Goal: Task Accomplishment & Management: Manage account settings

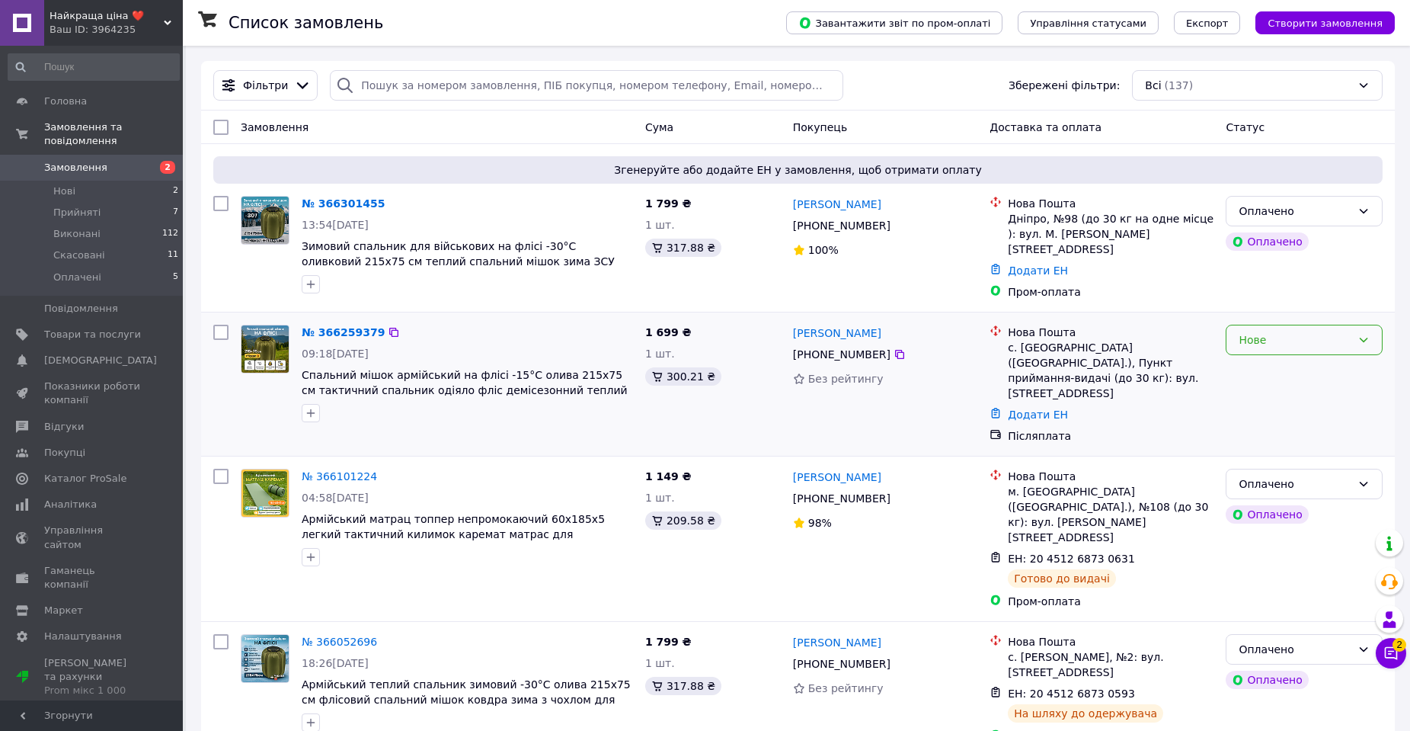
click at [1307, 333] on div "Нове" at bounding box center [1295, 339] width 113 height 17
click at [1279, 364] on li "Прийнято" at bounding box center [1304, 366] width 155 height 27
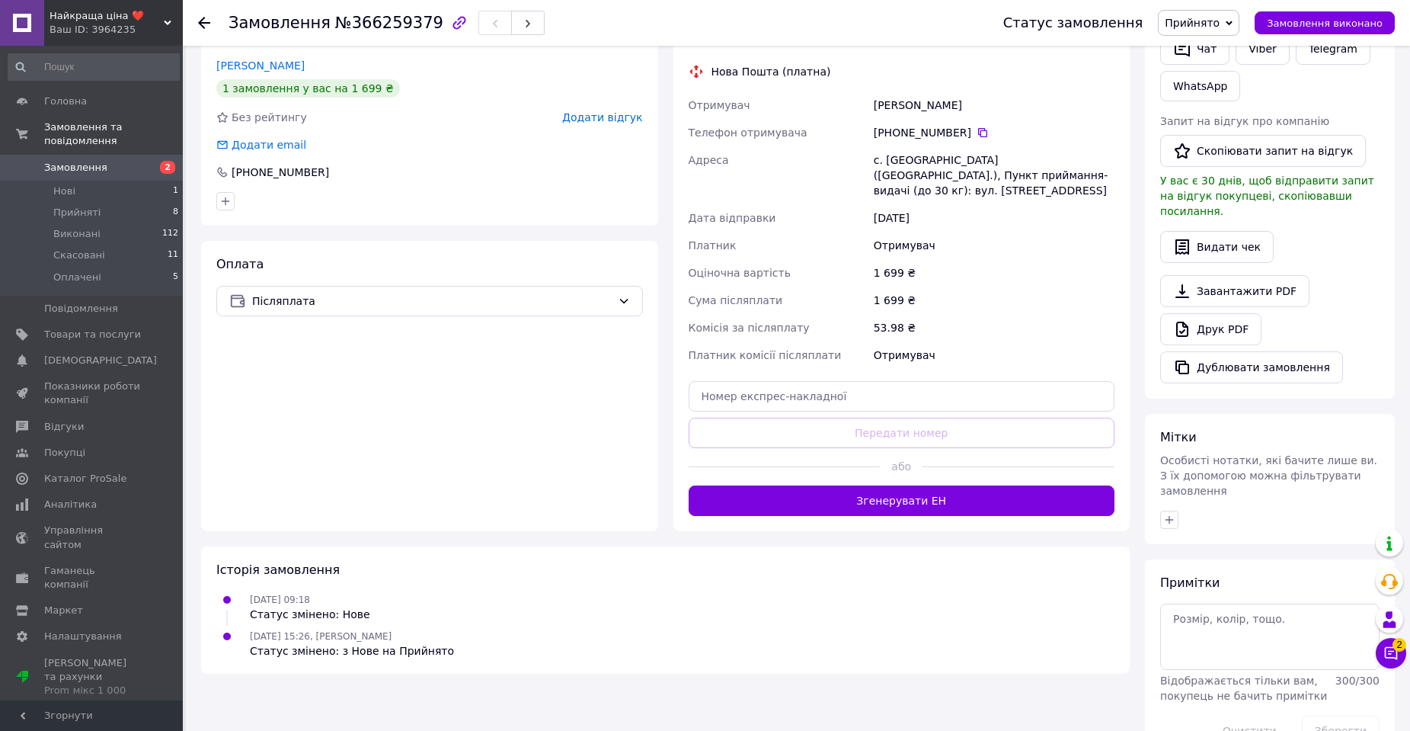
scroll to position [363, 0]
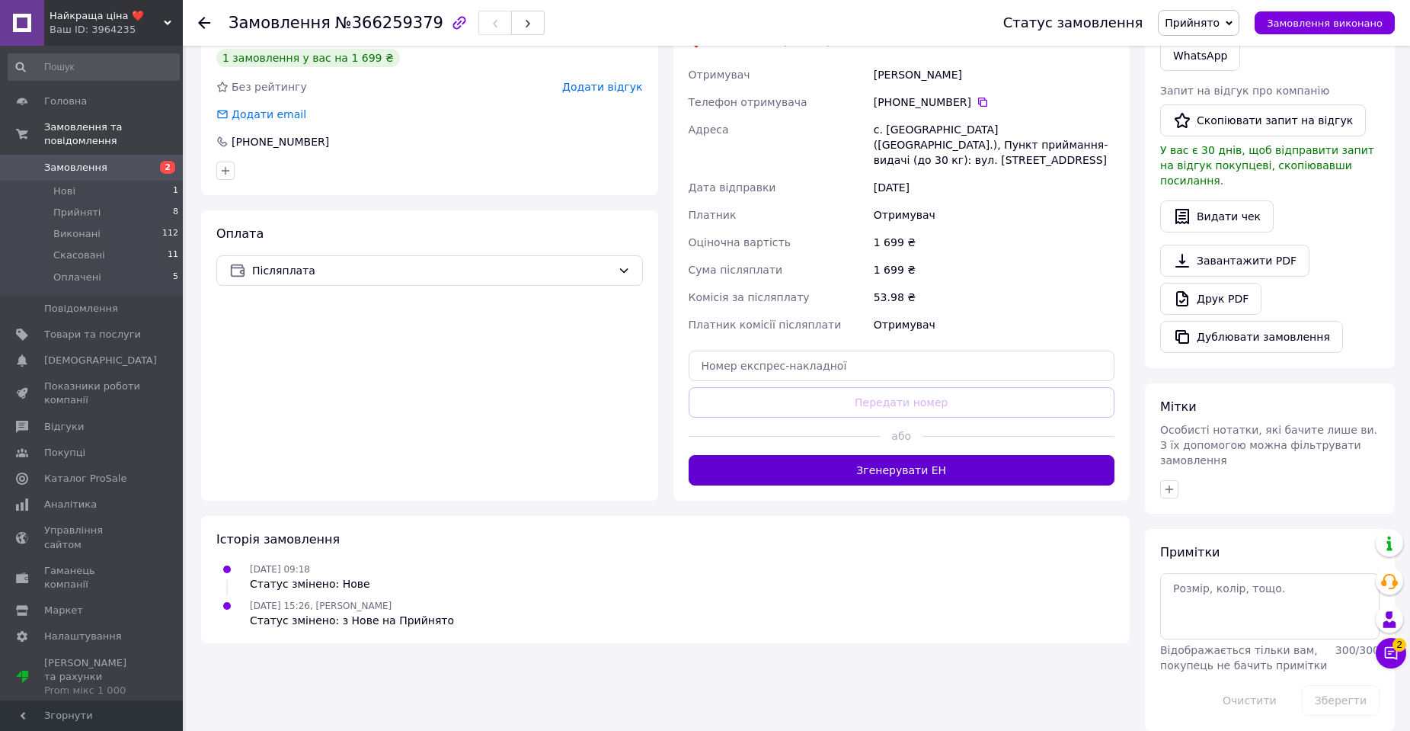
click at [786, 459] on button "Згенерувати ЕН" at bounding box center [902, 470] width 427 height 30
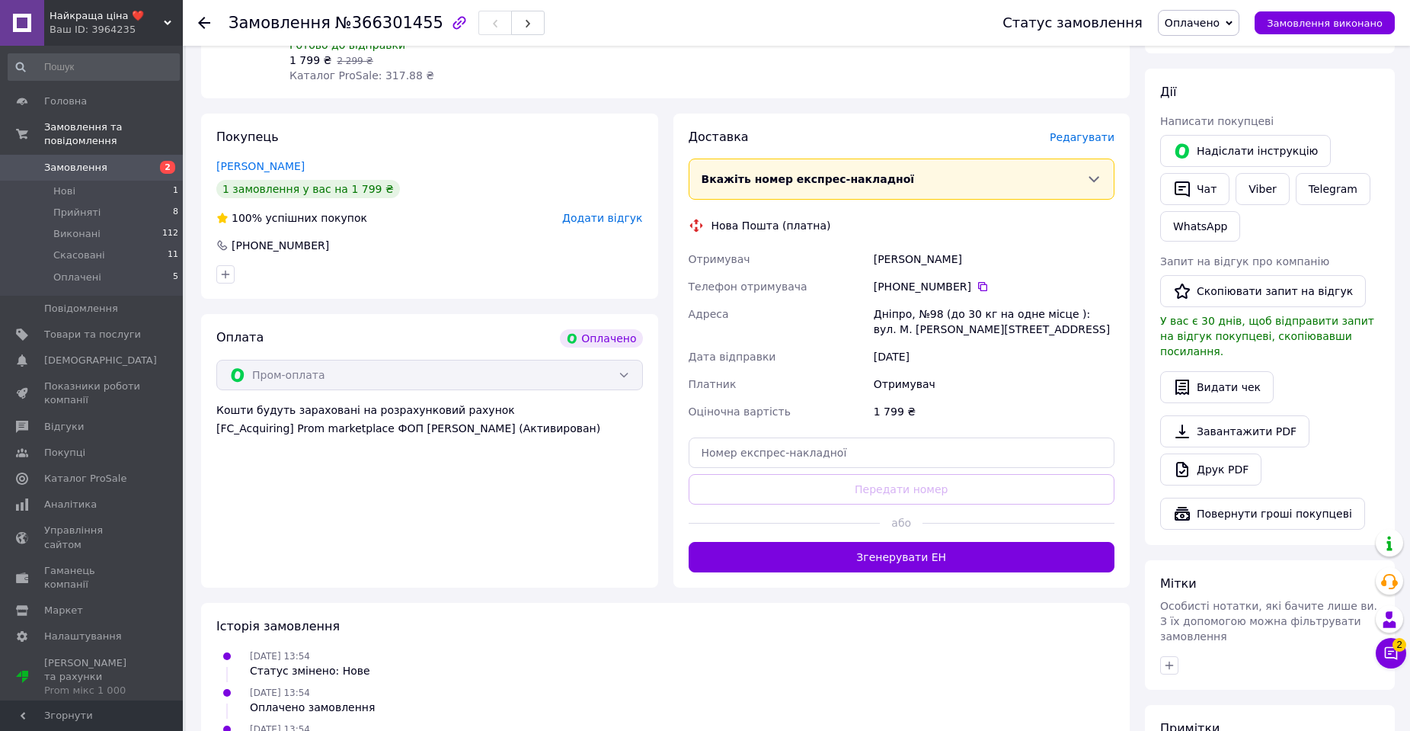
scroll to position [731, 0]
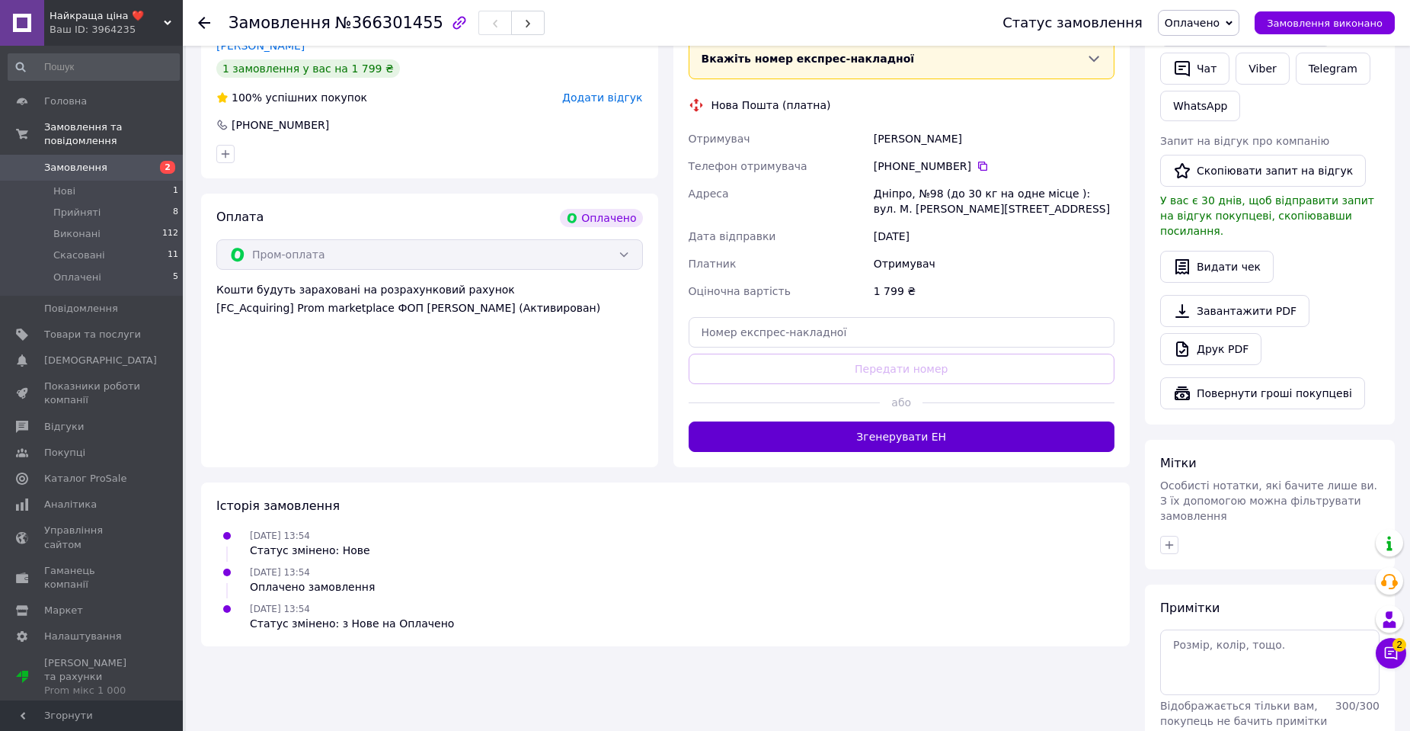
click at [767, 421] on button "Згенерувати ЕН" at bounding box center [902, 436] width 427 height 30
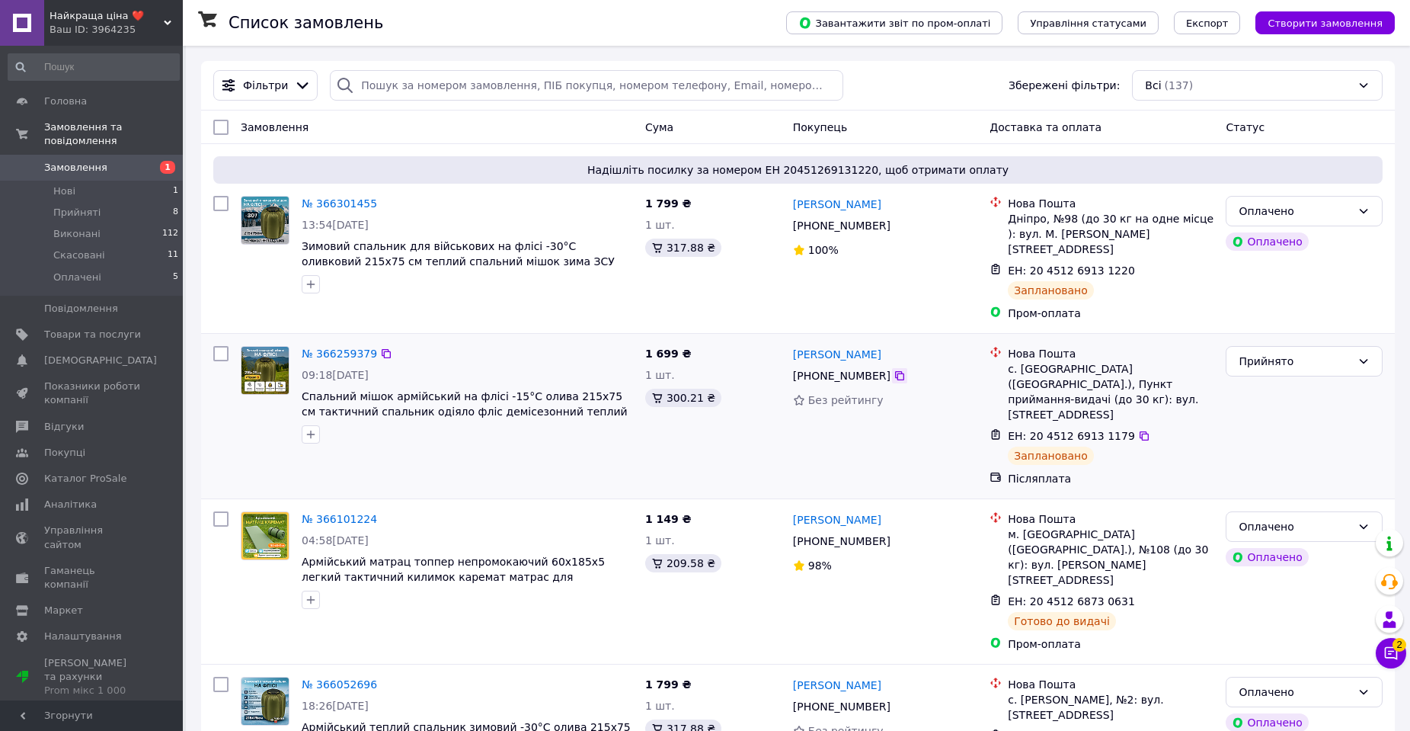
click at [894, 370] on icon at bounding box center [900, 376] width 12 height 12
drag, startPoint x: 647, startPoint y: 339, endPoint x: 674, endPoint y: 339, distance: 27.4
click at [674, 347] on span "1 699 ₴" at bounding box center [668, 353] width 46 height 12
copy span "1 699"
click at [1140, 431] on icon at bounding box center [1144, 435] width 9 height 9
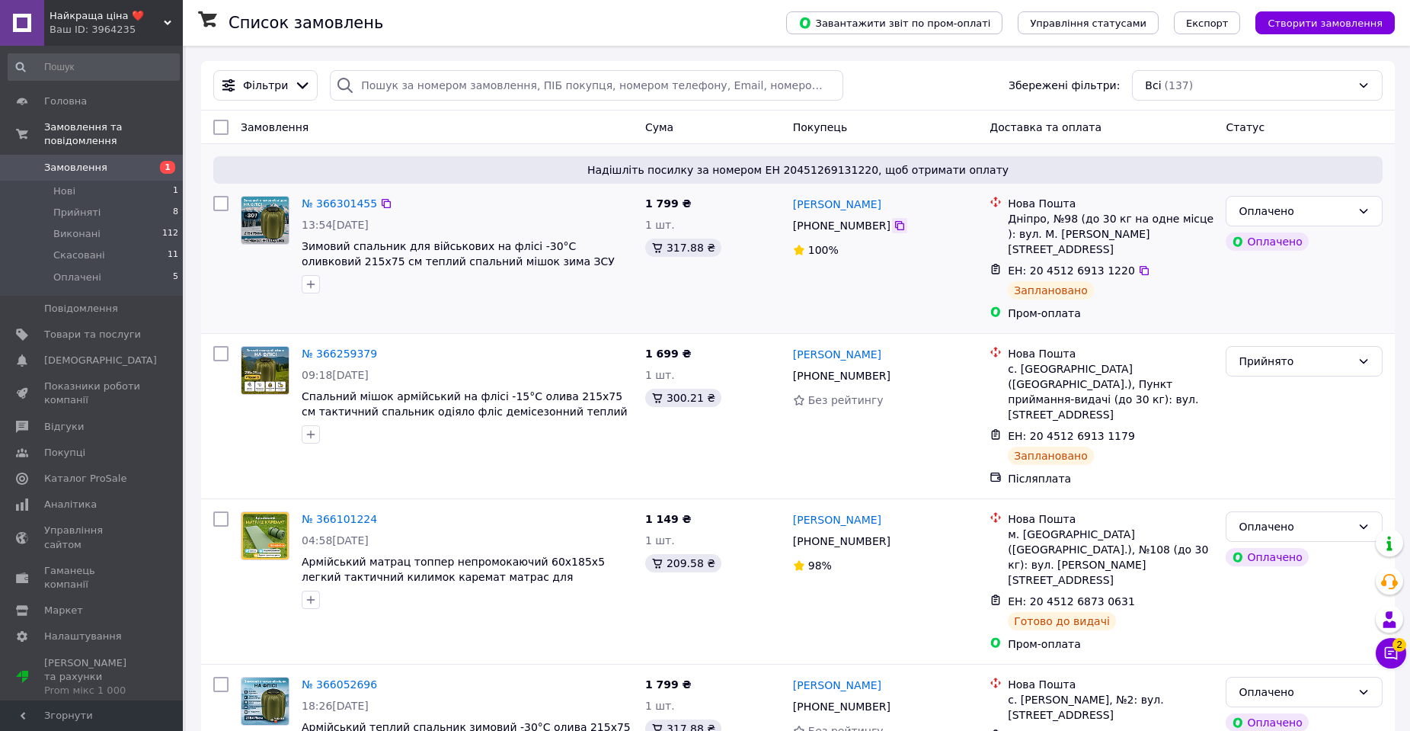
click at [894, 222] on icon at bounding box center [900, 225] width 12 height 12
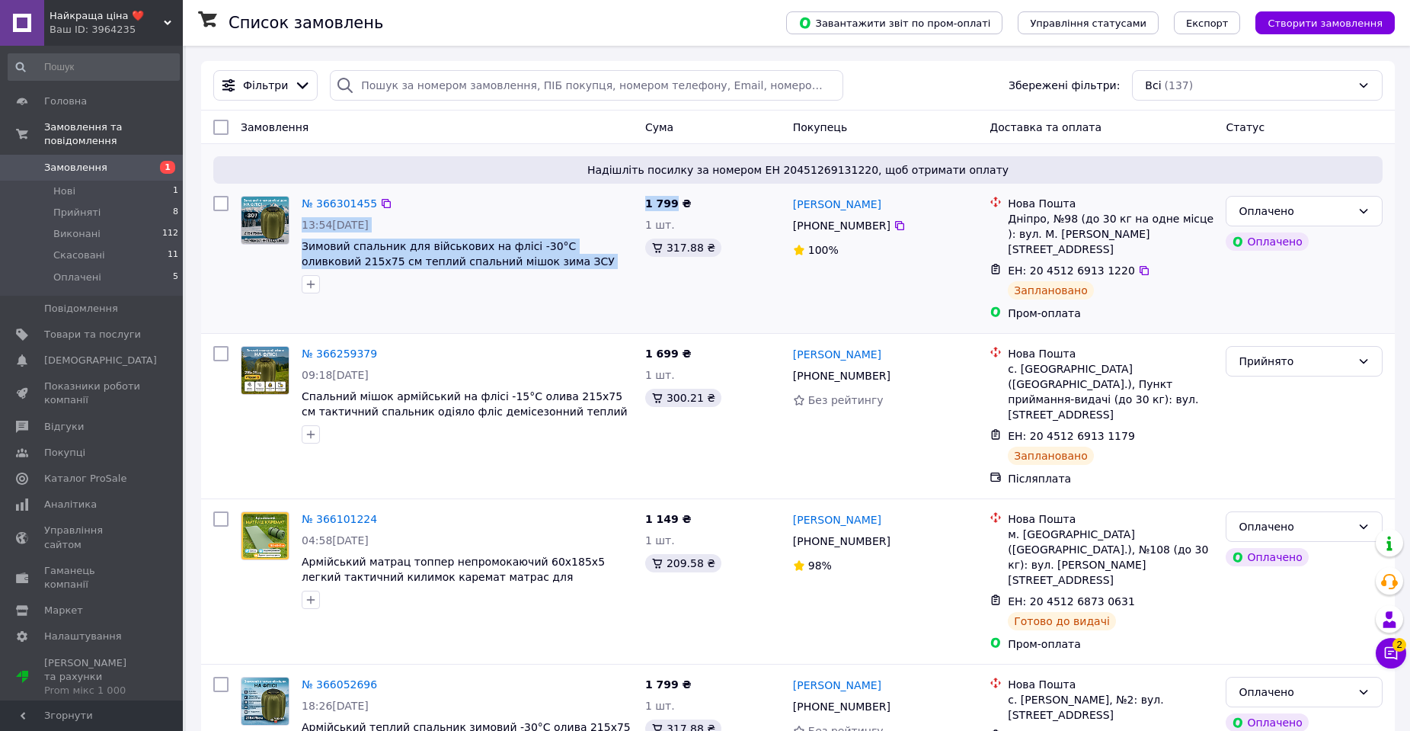
drag, startPoint x: 632, startPoint y: 197, endPoint x: 671, endPoint y: 198, distance: 38.9
click at [671, 198] on div "№ 366301455 13:54, 12.10.2025 Зимовий спальник для військових на флісі -30°C ол…" at bounding box center [798, 258] width 1182 height 137
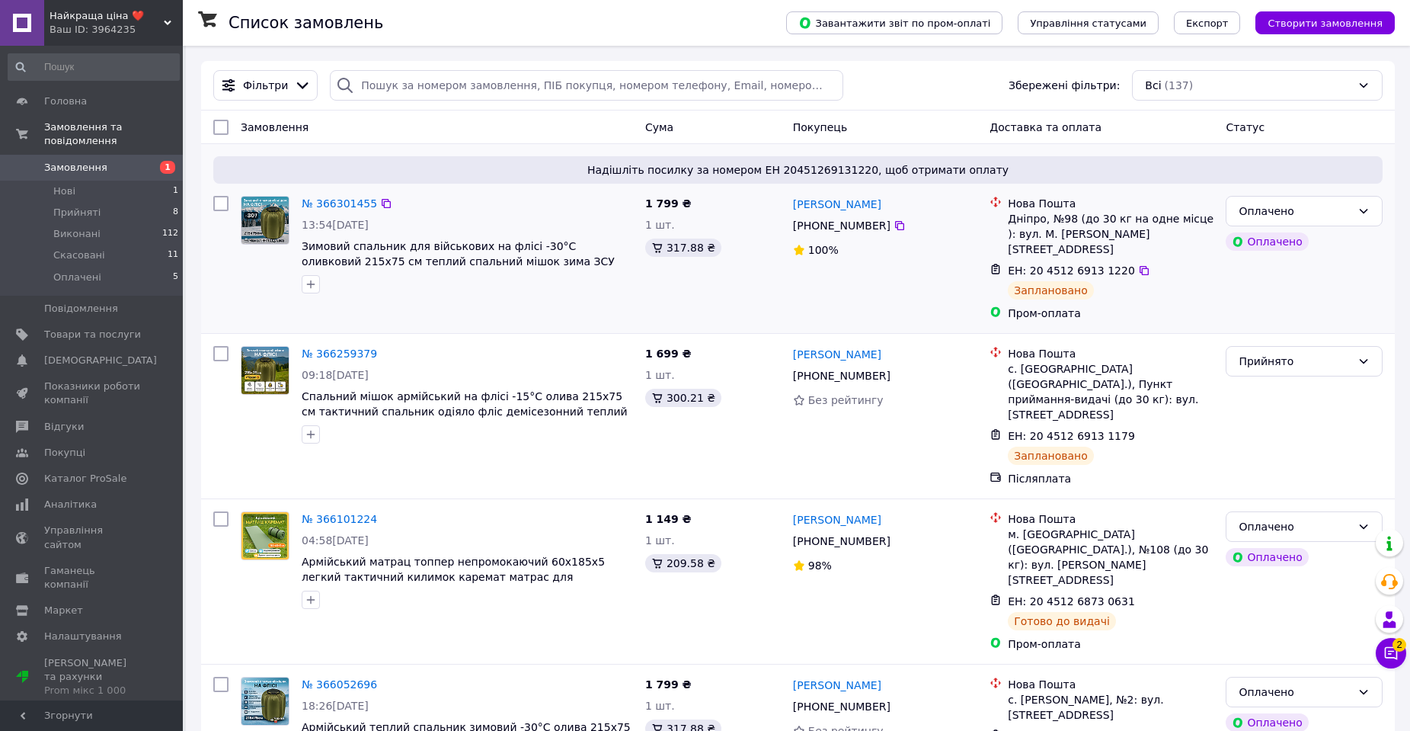
click at [634, 205] on div "№ 366301455" at bounding box center [467, 203] width 334 height 18
drag, startPoint x: 645, startPoint y: 200, endPoint x: 676, endPoint y: 200, distance: 30.5
click at [676, 200] on span "1 799 ₴" at bounding box center [668, 203] width 46 height 12
copy span "1 799"
click at [1140, 266] on icon at bounding box center [1144, 270] width 9 height 9
